Goal: Task Accomplishment & Management: Use online tool/utility

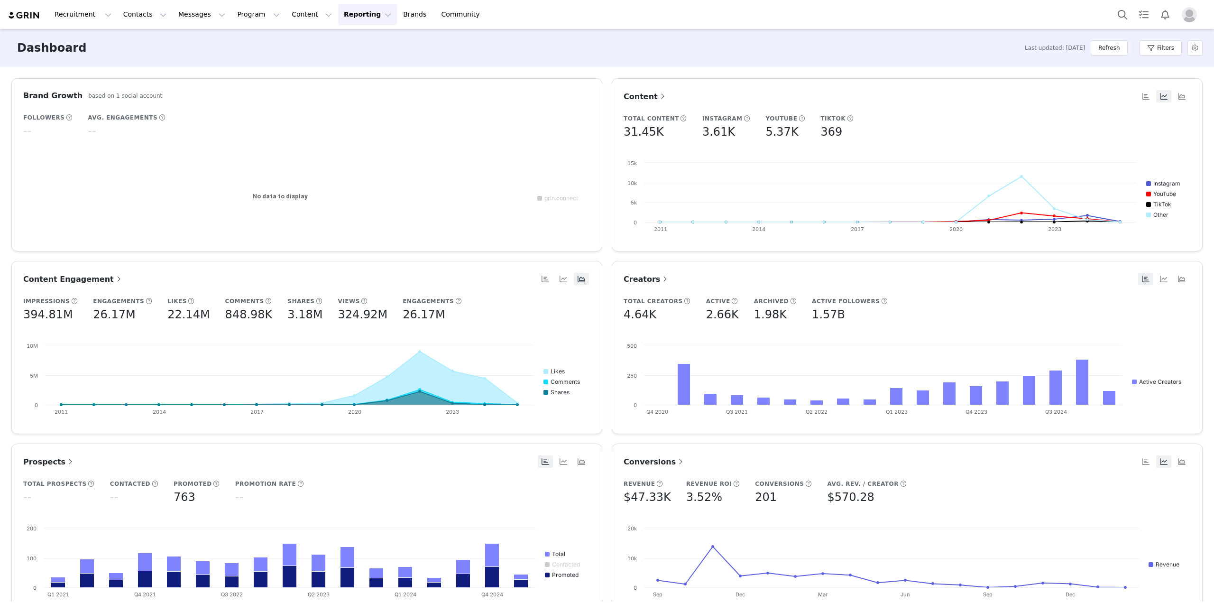
click at [352, 24] on button "Reporting Reporting" at bounding box center [367, 14] width 59 height 21
click at [340, 50] on link "Dashboard" at bounding box center [340, 42] width 75 height 18
click at [344, 25] on button "Reporting Reporting" at bounding box center [373, 14] width 59 height 21
click at [349, 61] on p "Report Builder" at bounding box center [339, 60] width 47 height 10
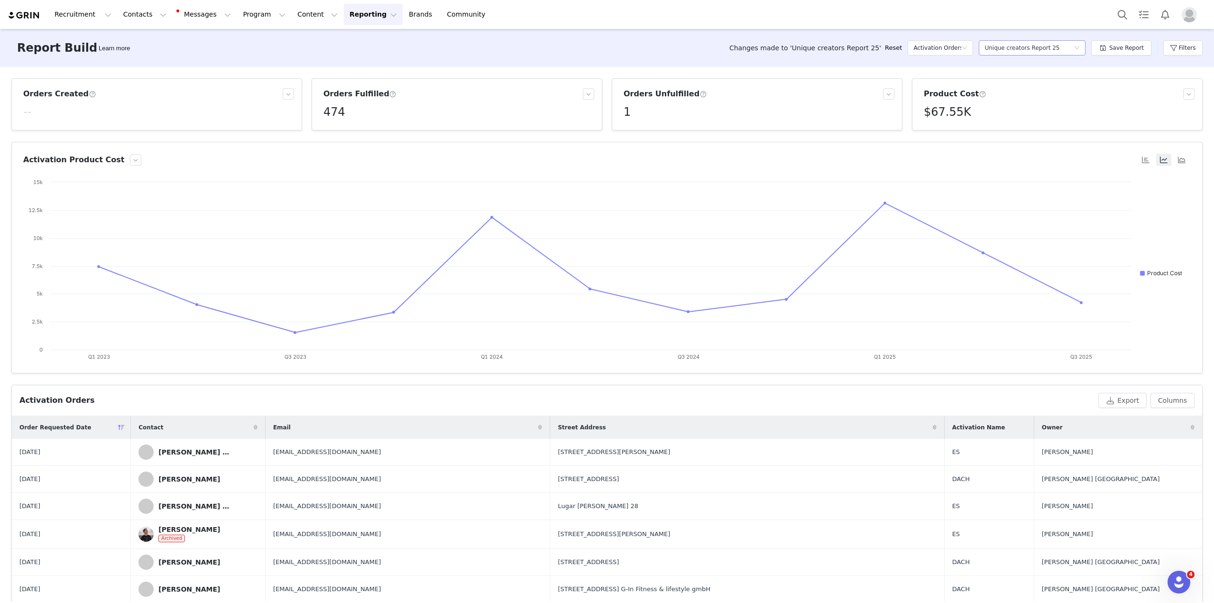
click at [1030, 48] on div "Unique creators Report 25" at bounding box center [1022, 48] width 75 height 14
click at [1034, 87] on li "All Orders" at bounding box center [1037, 81] width 107 height 15
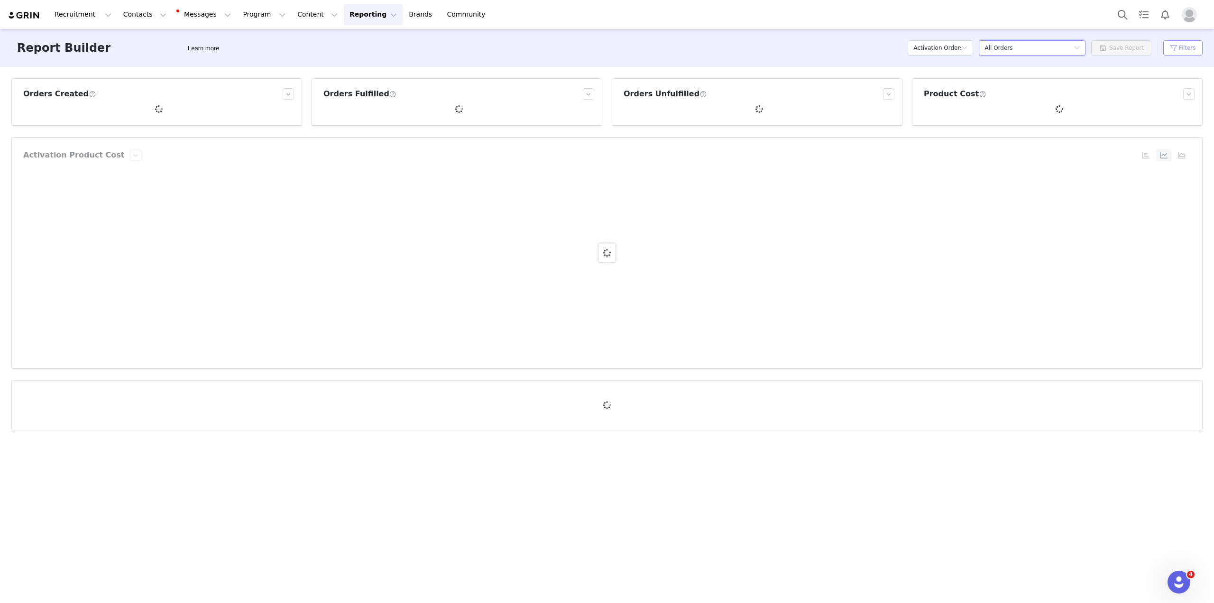
click at [1180, 51] on button "Filters" at bounding box center [1182, 47] width 39 height 15
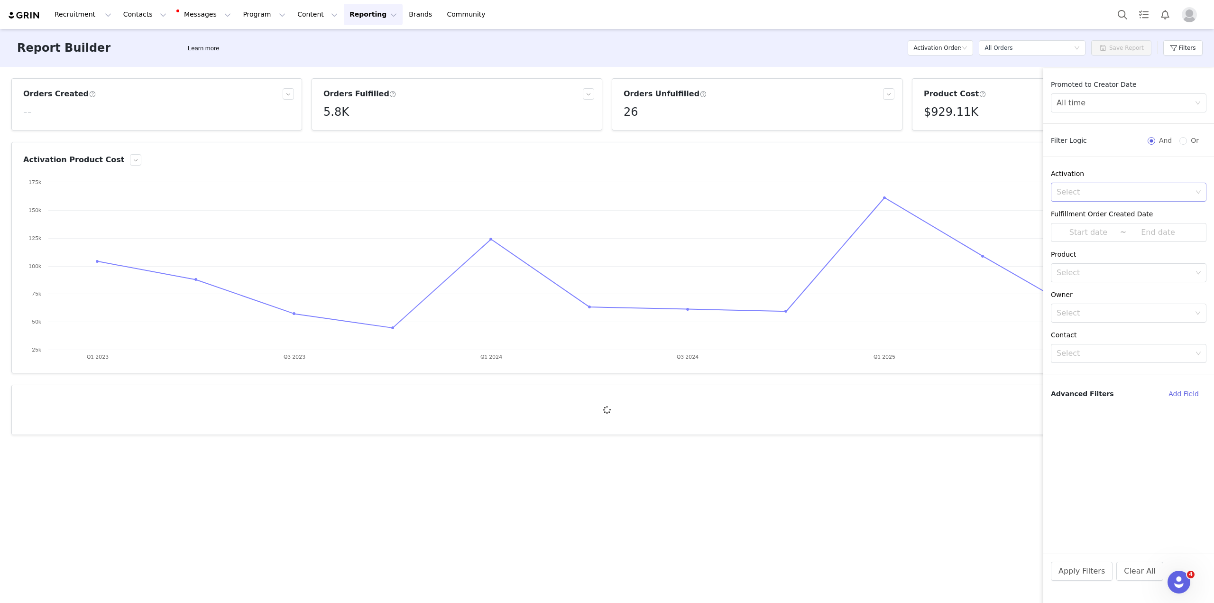
click at [1107, 191] on div "Select" at bounding box center [1125, 191] width 136 height 9
type input "a"
type input "FR"
click at [1128, 294] on p "FR 25" at bounding box center [1138, 291] width 100 height 10
click at [1124, 364] on div "Promoted to Creator Date All time Filter Logic And Or Activation Select FR 25 F…" at bounding box center [1128, 317] width 171 height 474
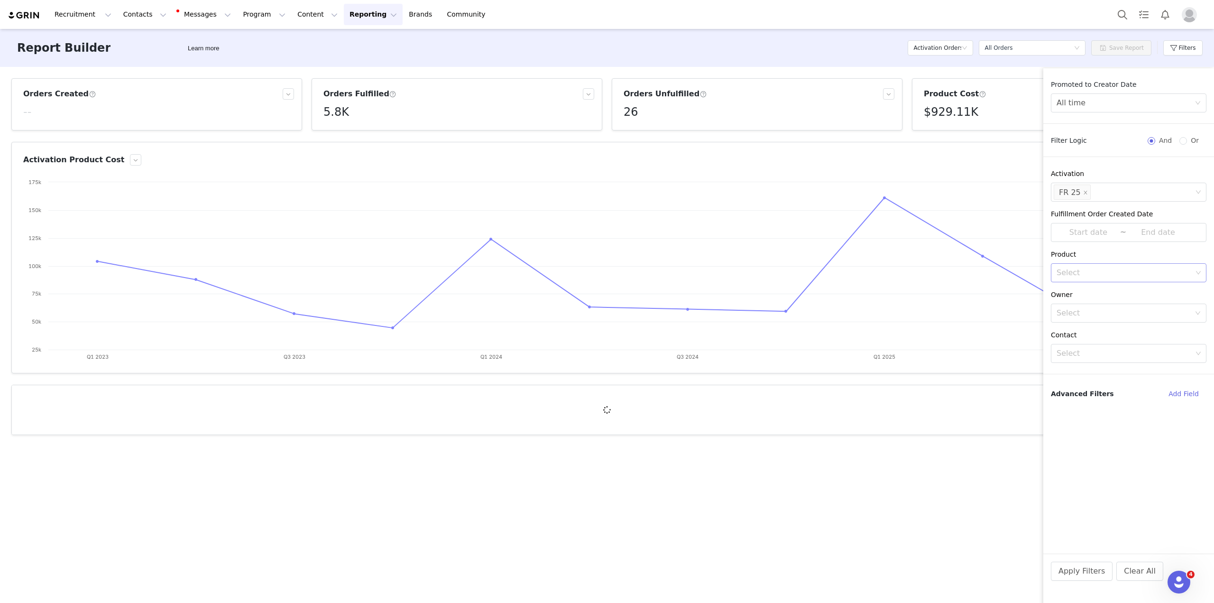
click at [1092, 277] on div "Select" at bounding box center [1125, 273] width 143 height 18
type input "Embrac"
click at [1109, 291] on li "Embrace Chair" at bounding box center [1129, 293] width 156 height 15
click at [1169, 435] on div "Promoted to Creator Date All time Filter Logic And Or Activation Select FR 25 F…" at bounding box center [1128, 317] width 171 height 474
click at [1075, 574] on button "Apply Filters" at bounding box center [1082, 570] width 62 height 19
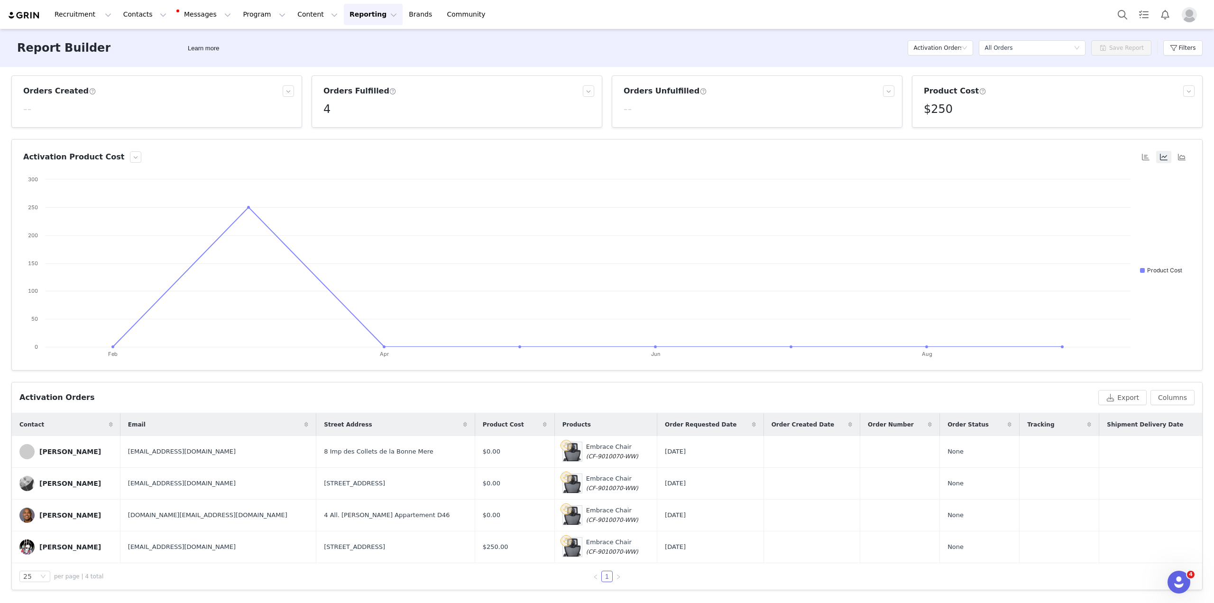
scroll to position [3, 0]
click at [1192, 46] on button "Filters" at bounding box center [1182, 47] width 39 height 15
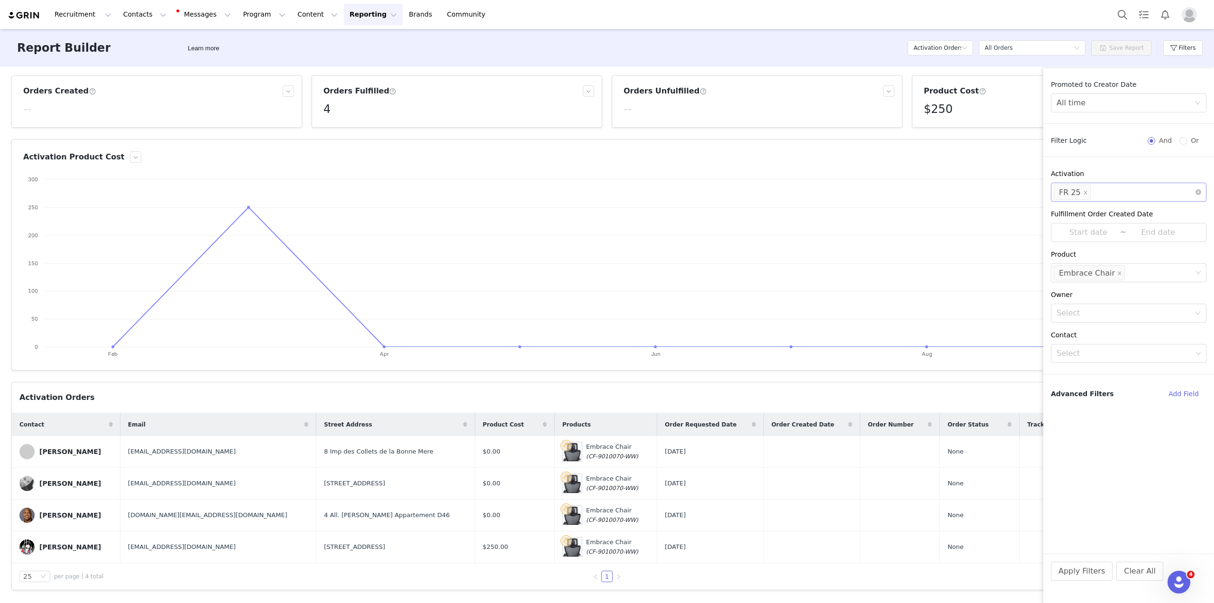
click at [1115, 191] on div "Select FR 25" at bounding box center [1125, 192] width 143 height 18
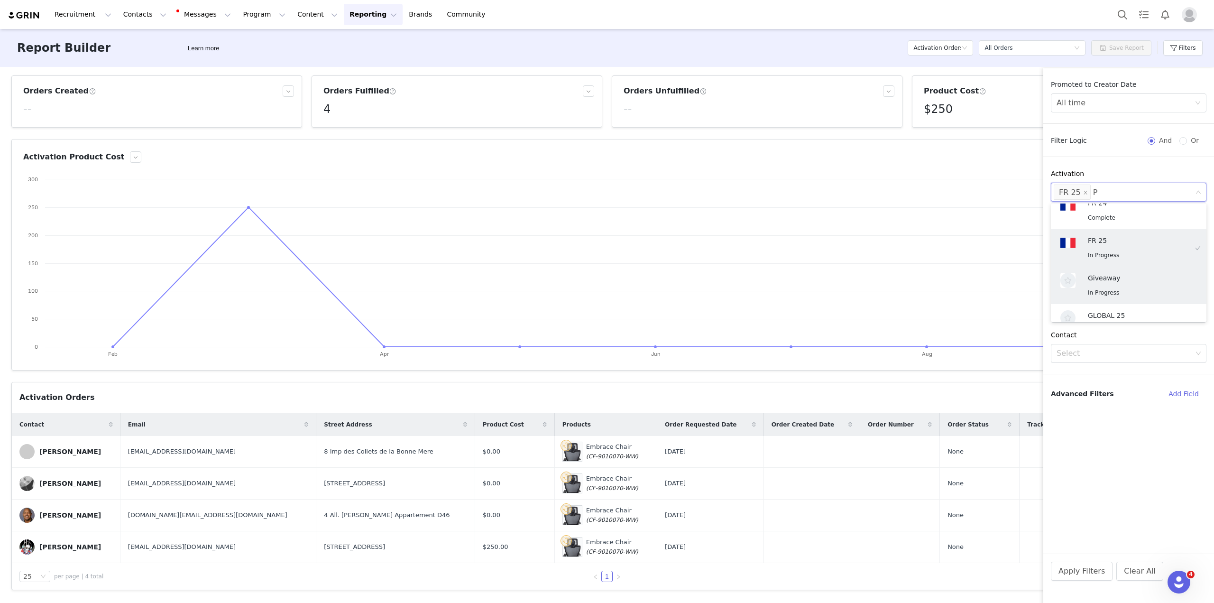
scroll to position [2, 0]
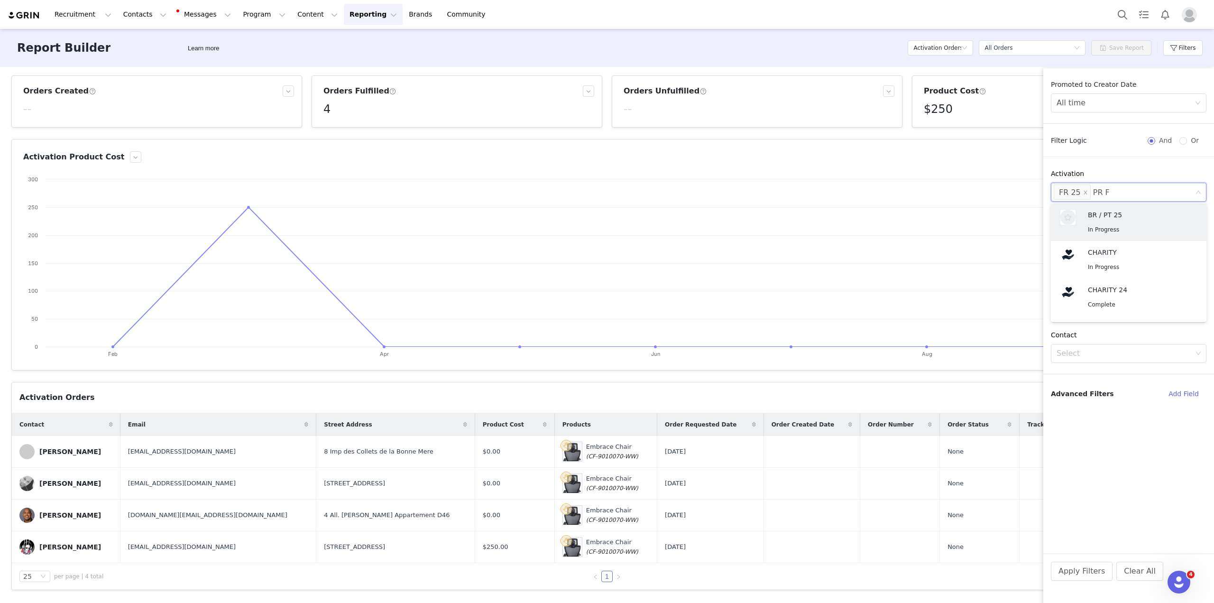
type input "PR FR"
click at [1125, 221] on p "PR FR 25" at bounding box center [1138, 217] width 100 height 10
click at [1069, 571] on button "Apply Filters" at bounding box center [1082, 570] width 62 height 19
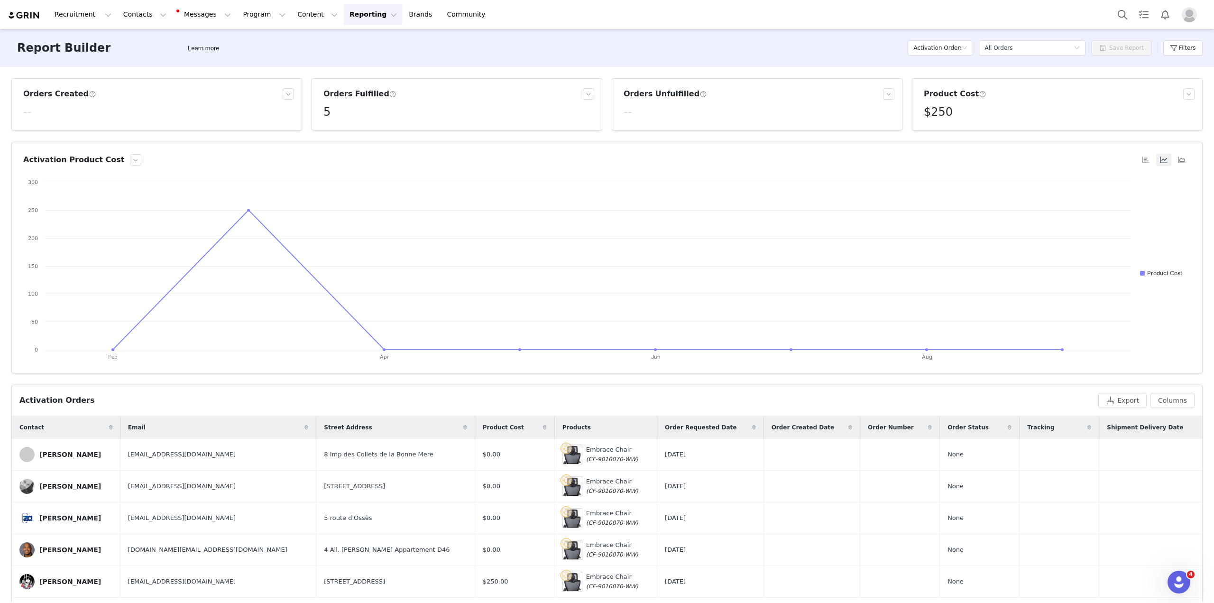
scroll to position [35, 0]
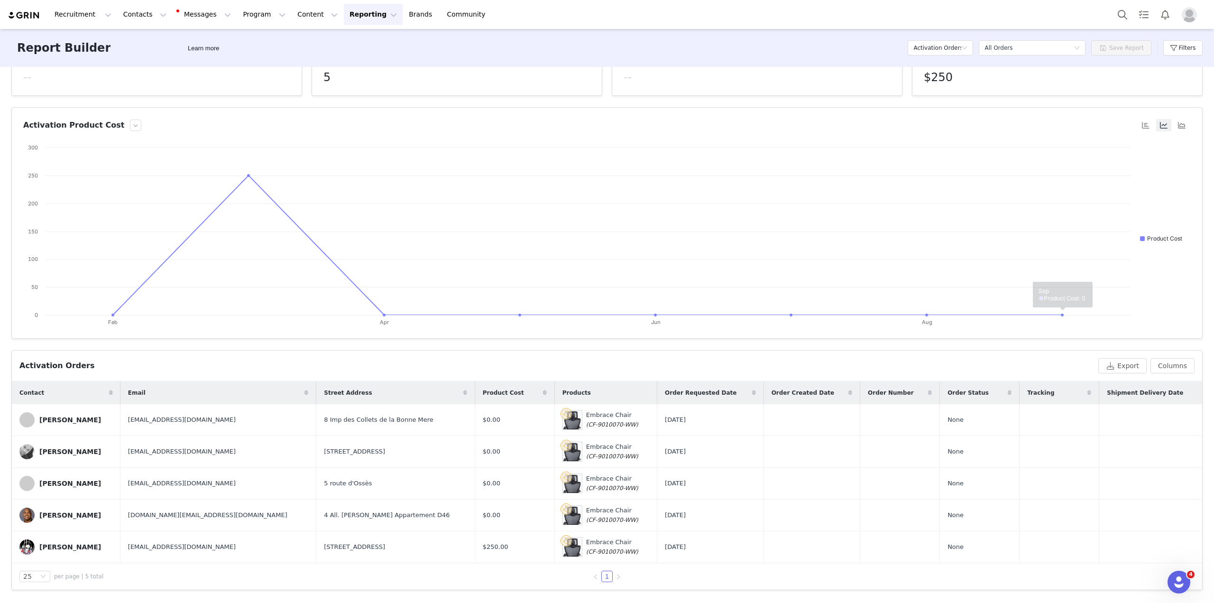
click at [1191, 57] on div "Filters" at bounding box center [1182, 48] width 39 height 28
click at [355, 8] on button "Reporting Reporting" at bounding box center [373, 14] width 59 height 21
click at [302, 15] on button "Content Content" at bounding box center [318, 14] width 52 height 21
click at [344, 18] on button "Reporting Reporting" at bounding box center [373, 14] width 59 height 21
click at [149, 11] on button "Contacts Contacts" at bounding box center [145, 14] width 55 height 21
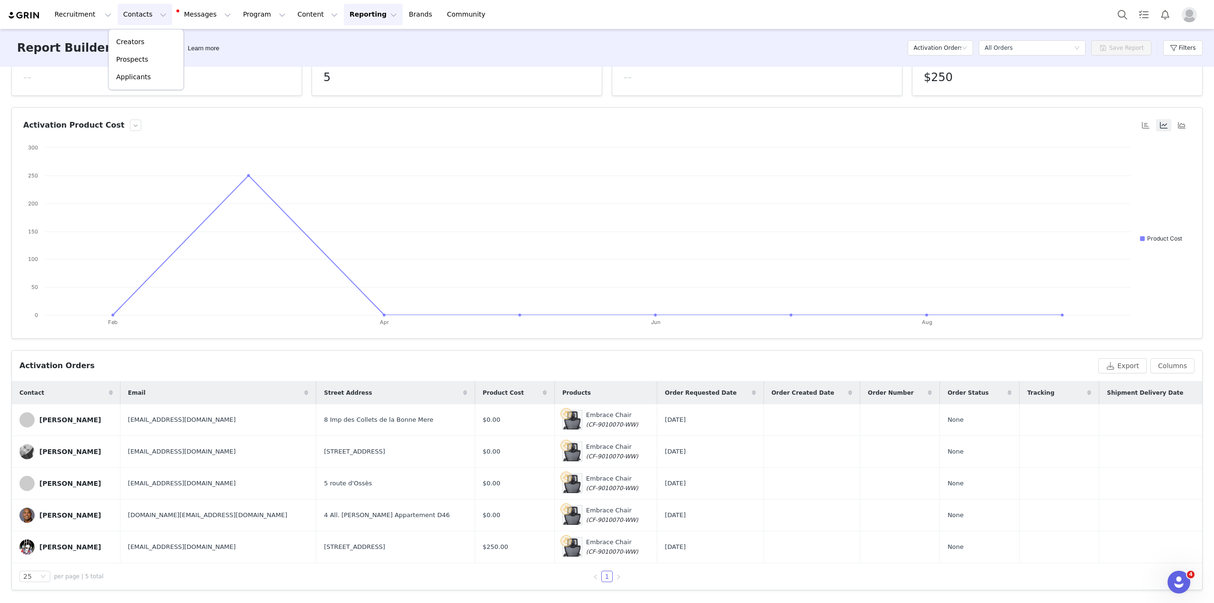
click at [580, 51] on div "Report Builder Learn more Activation Orders Select a report All Orders Save Rep…" at bounding box center [607, 48] width 1214 height 38
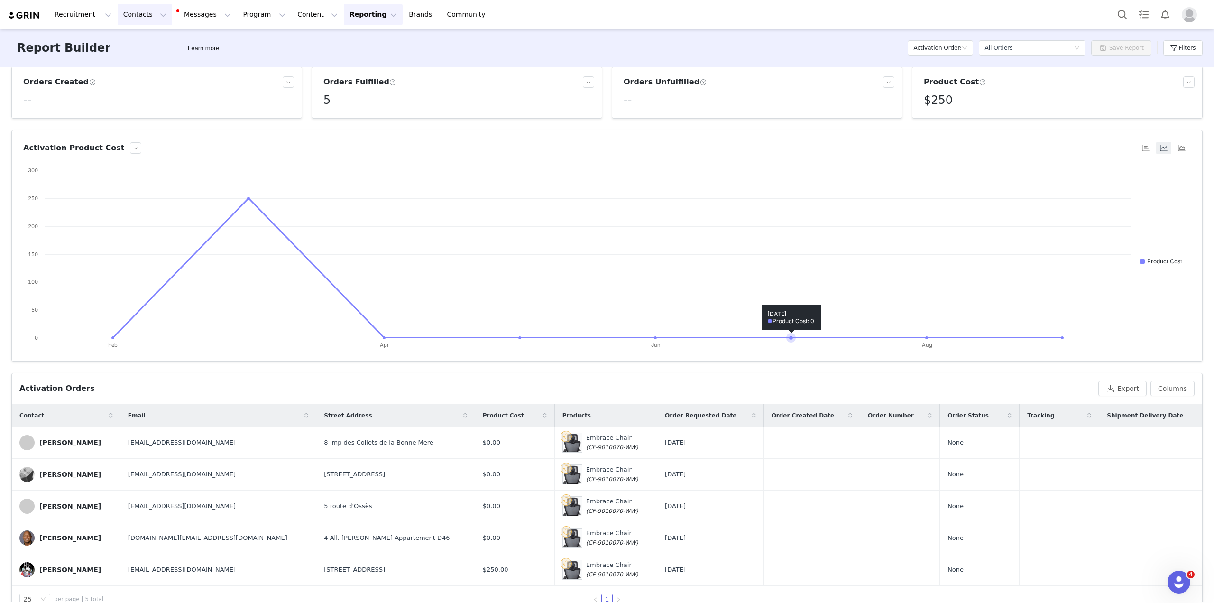
scroll to position [0, 0]
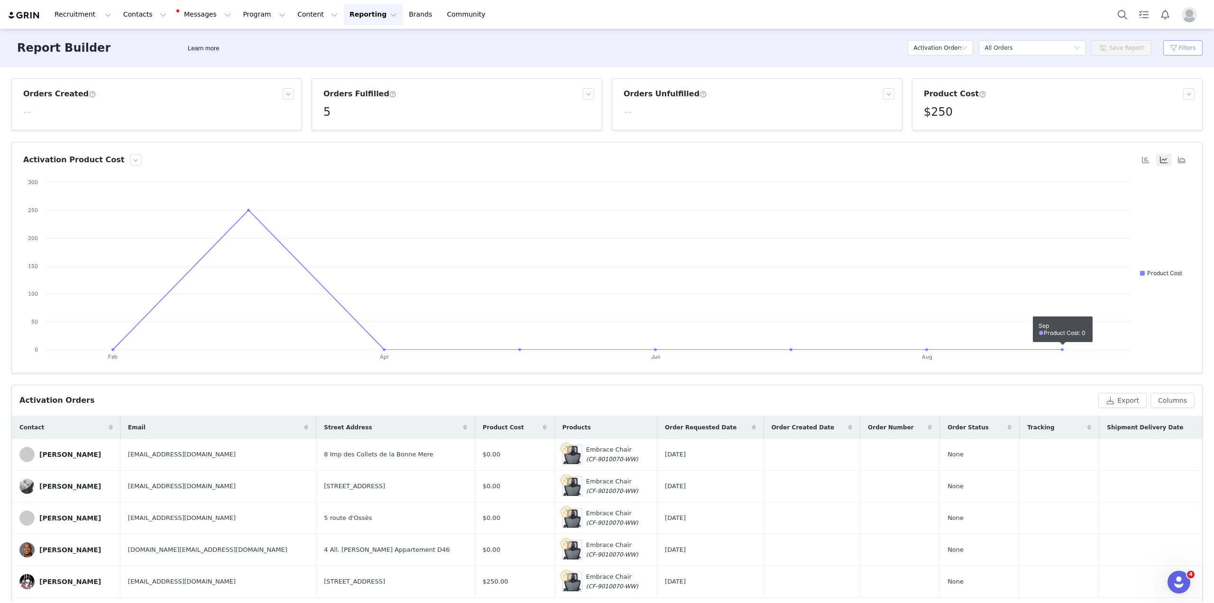
click at [1191, 44] on button "Filters" at bounding box center [1182, 47] width 39 height 15
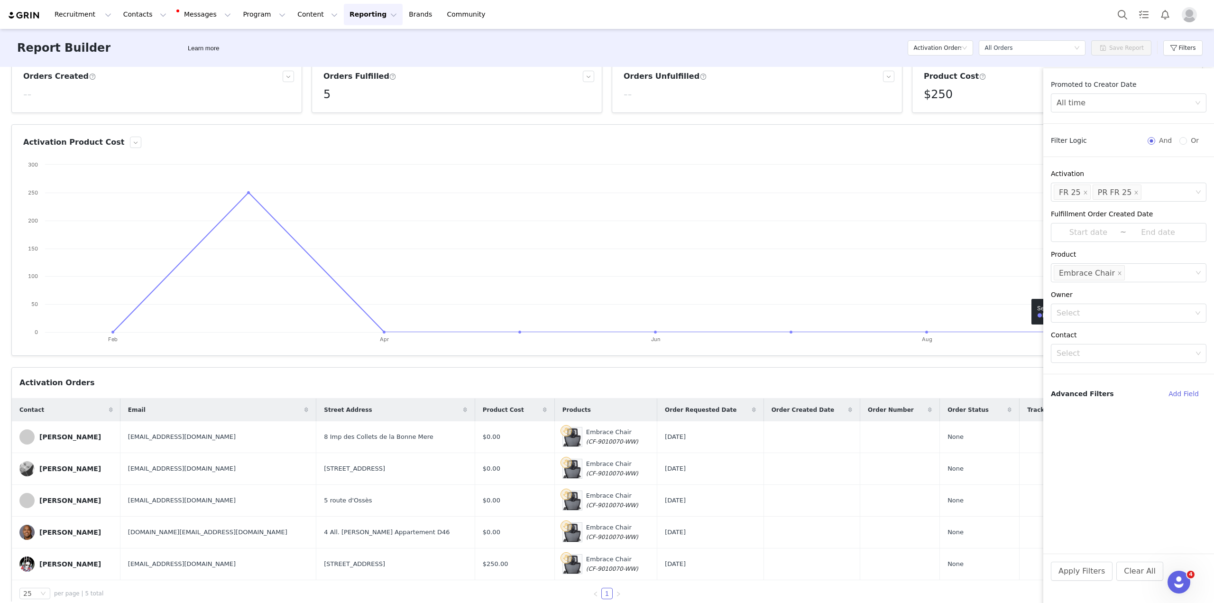
scroll to position [35, 0]
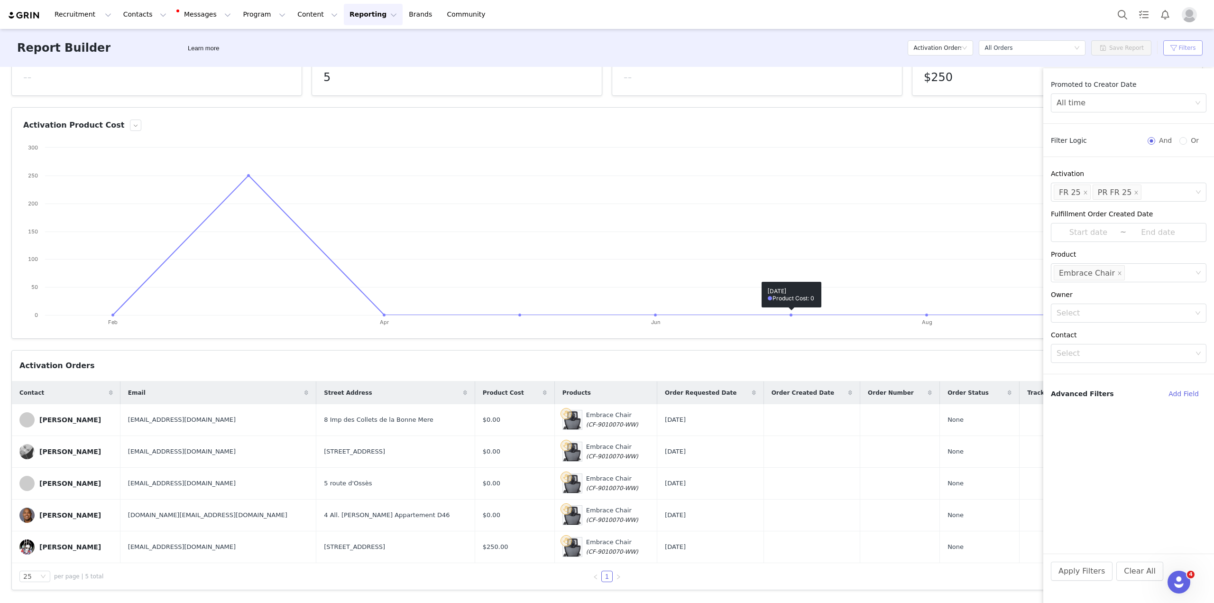
click at [1187, 46] on button "Filters" at bounding box center [1182, 47] width 39 height 15
